Goal: Task Accomplishment & Management: Complete application form

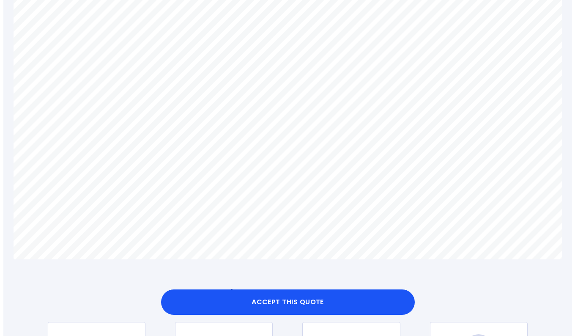
scroll to position [530, 0]
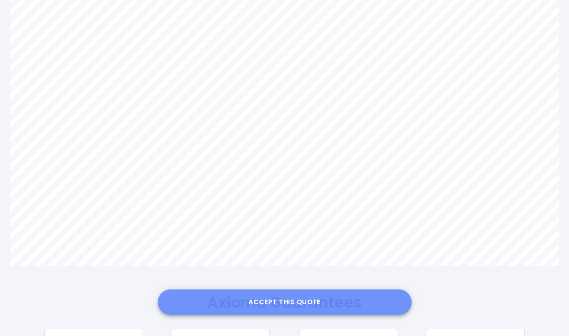
click at [283, 303] on button "Accept this Quote" at bounding box center [285, 301] width 254 height 25
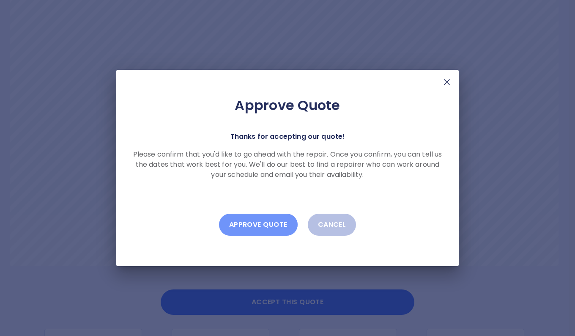
click at [262, 223] on button "Approve Quote" at bounding box center [258, 225] width 79 height 22
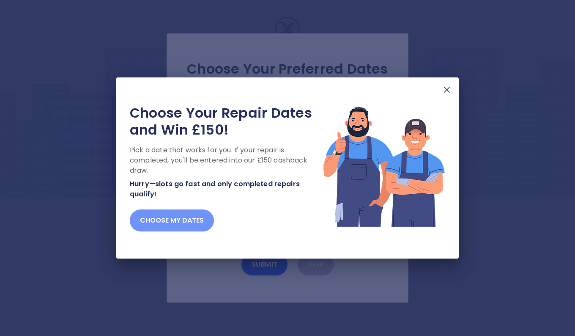
click at [175, 217] on button "Choose my dates" at bounding box center [172, 220] width 84 height 22
click at [188, 220] on button "Choose my dates" at bounding box center [172, 220] width 84 height 22
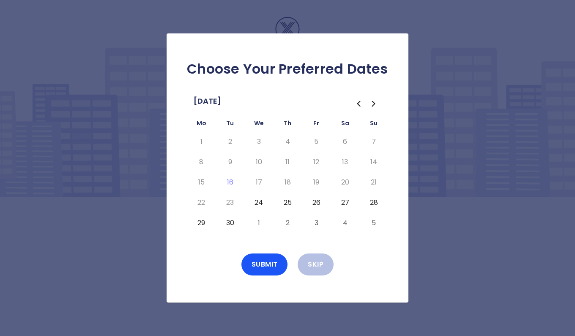
click at [259, 202] on button "24" at bounding box center [258, 203] width 15 height 14
click at [290, 201] on button "25" at bounding box center [287, 203] width 15 height 14
click at [317, 201] on button "26" at bounding box center [316, 203] width 15 height 14
click at [345, 203] on button "27" at bounding box center [345, 203] width 15 height 14
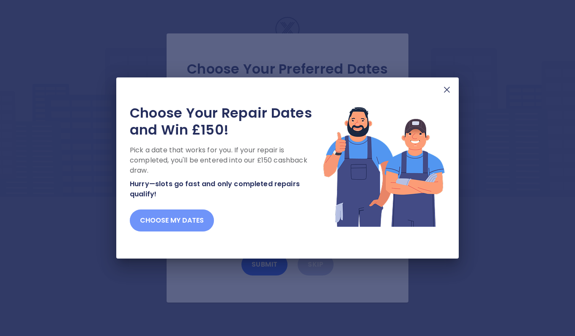
click at [184, 222] on button "Choose my dates" at bounding box center [172, 220] width 84 height 22
click at [448, 90] on img at bounding box center [447, 90] width 10 height 10
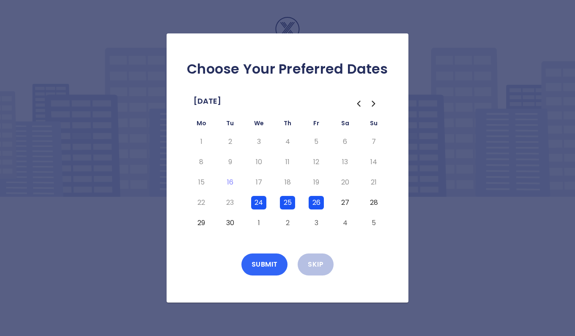
click at [265, 264] on button "Submit" at bounding box center [265, 264] width 47 height 22
